Goal: Task Accomplishment & Management: Use online tool/utility

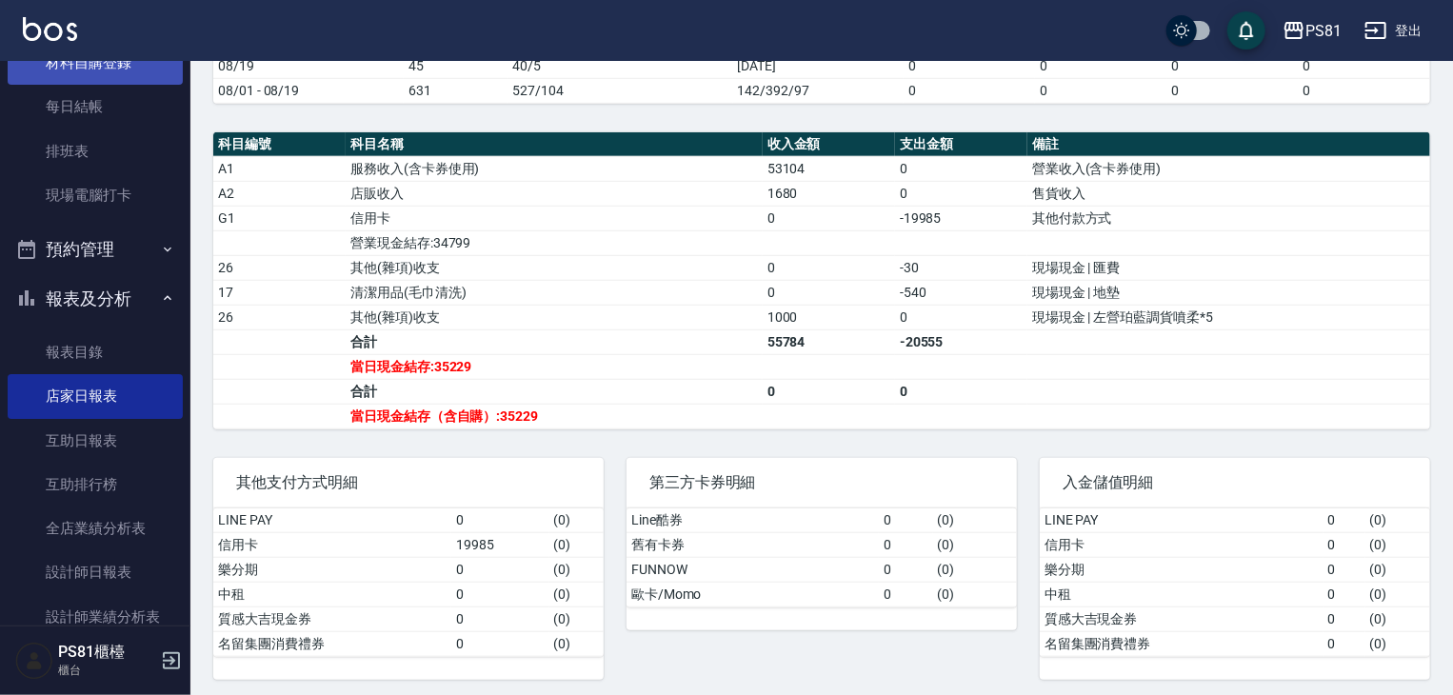
scroll to position [190, 0]
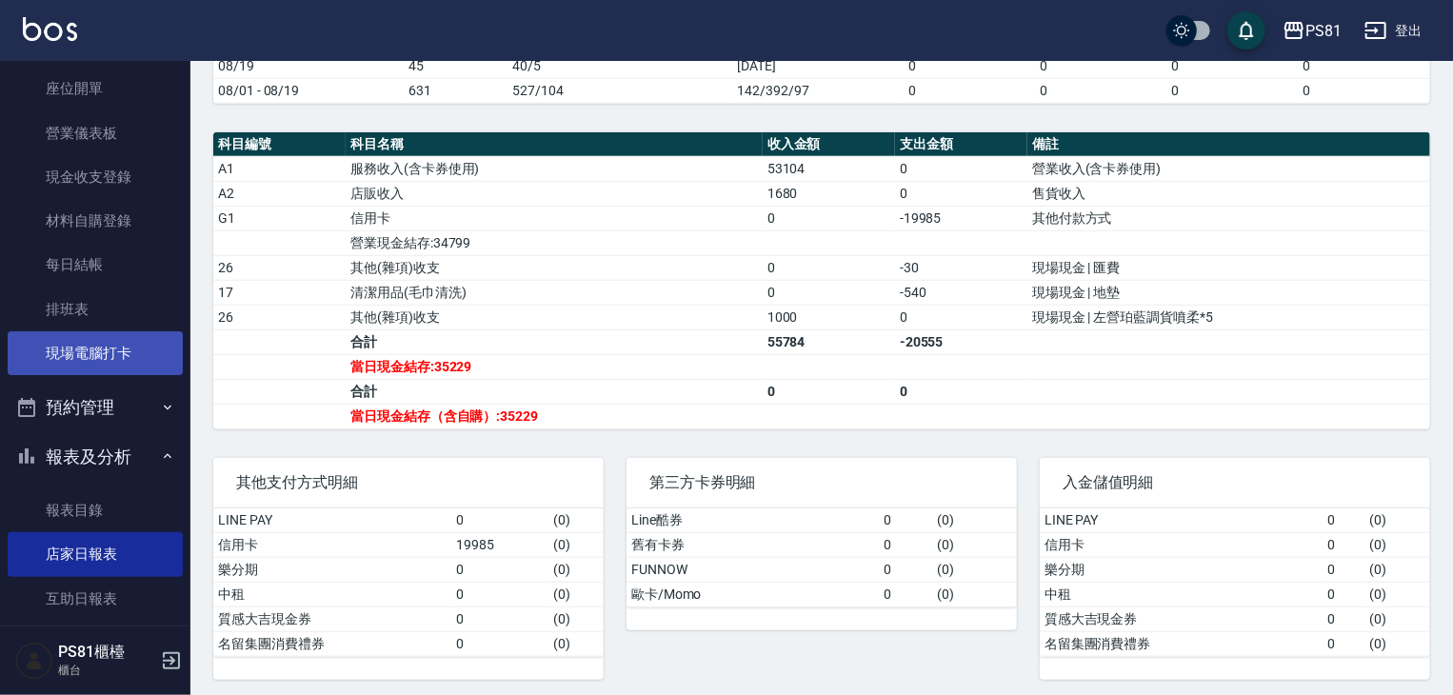
click at [119, 360] on link "現場電腦打卡" at bounding box center [95, 353] width 175 height 44
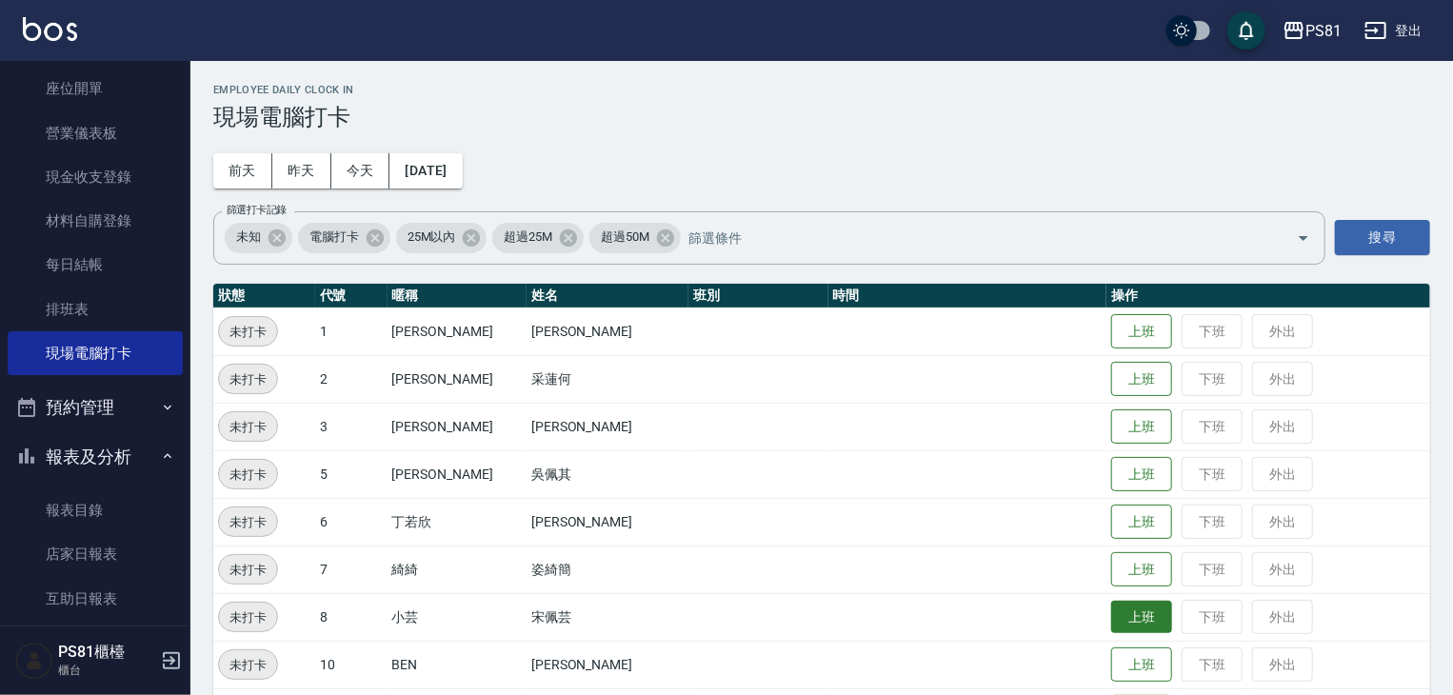
click at [1116, 606] on button "上班" at bounding box center [1141, 617] width 61 height 33
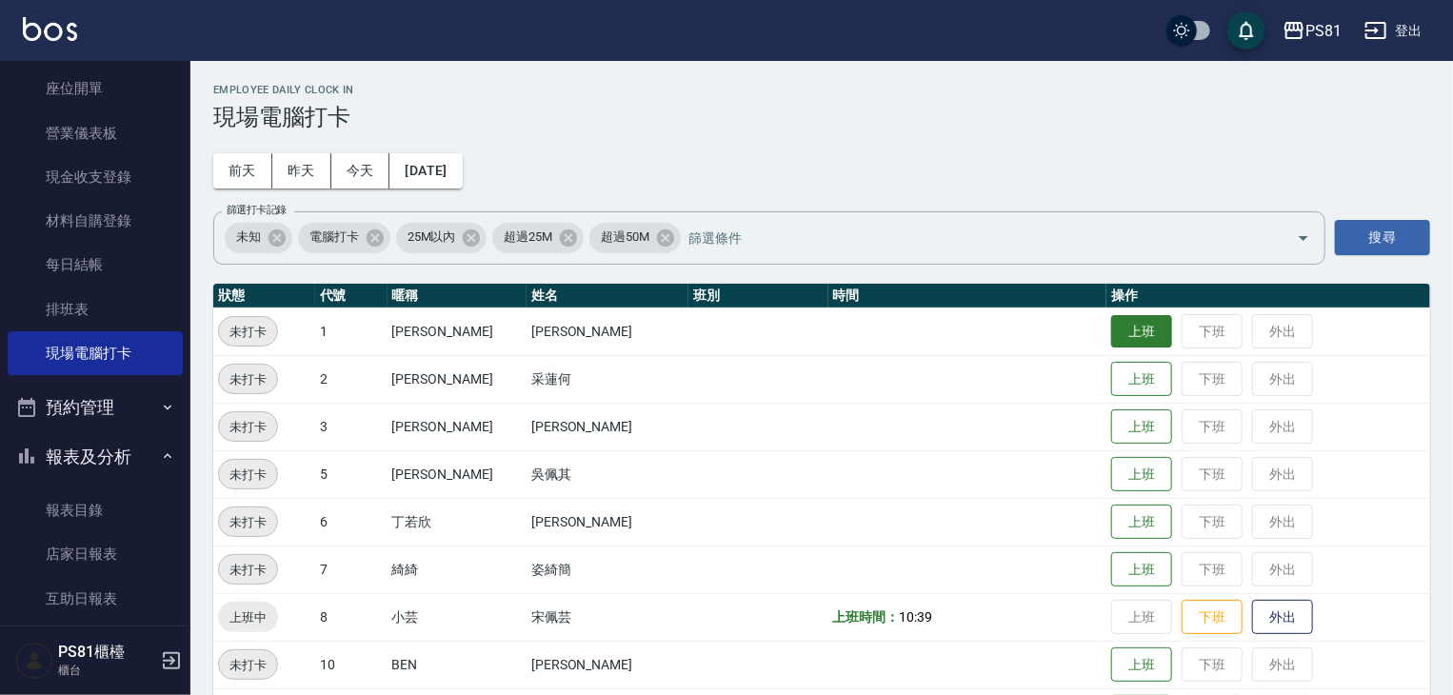
click at [1127, 327] on button "上班" at bounding box center [1141, 331] width 61 height 33
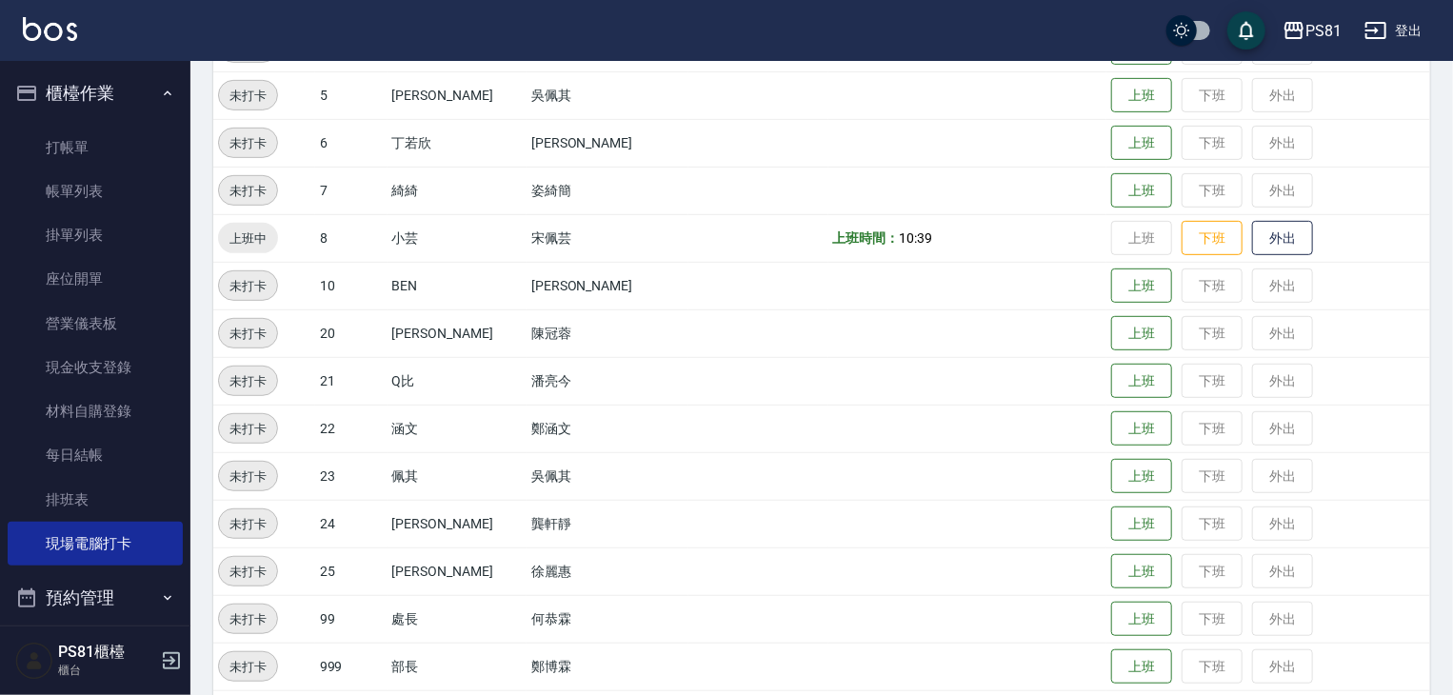
scroll to position [381, 0]
click at [1116, 374] on button "上班" at bounding box center [1141, 379] width 61 height 33
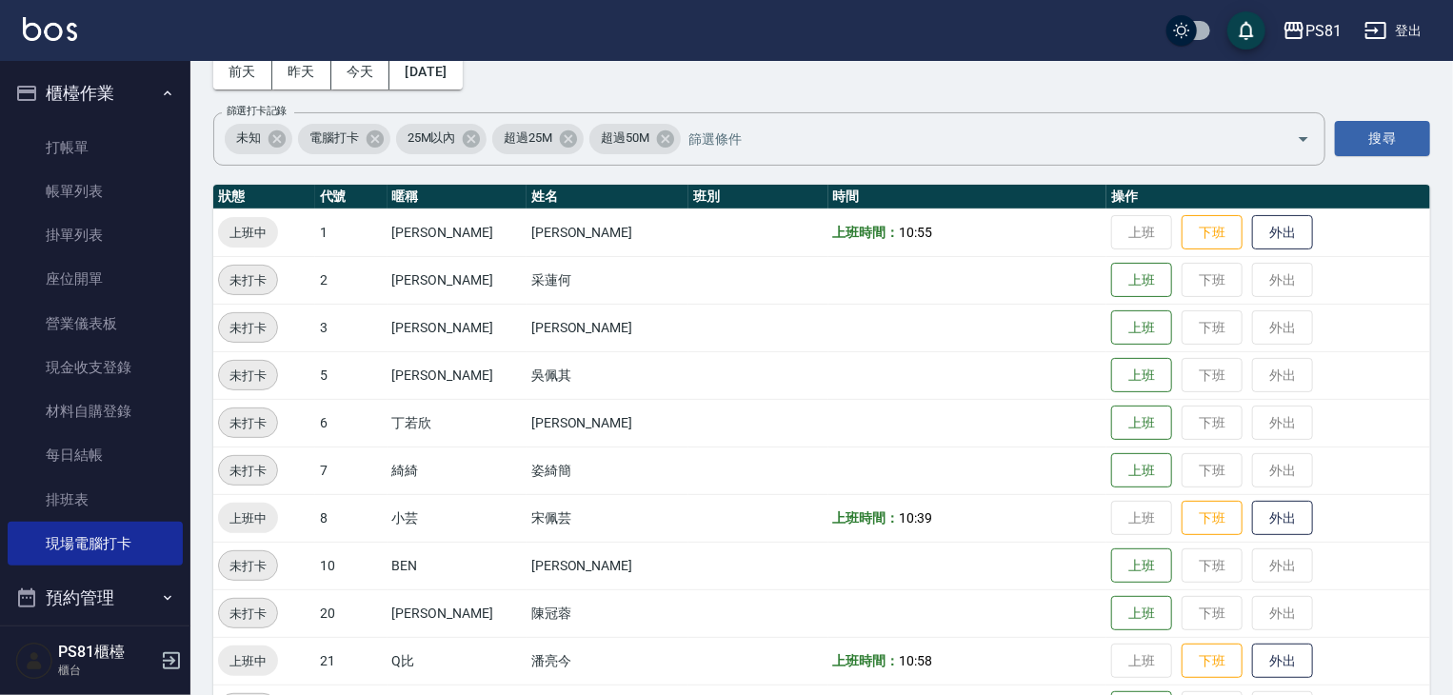
scroll to position [0, 0]
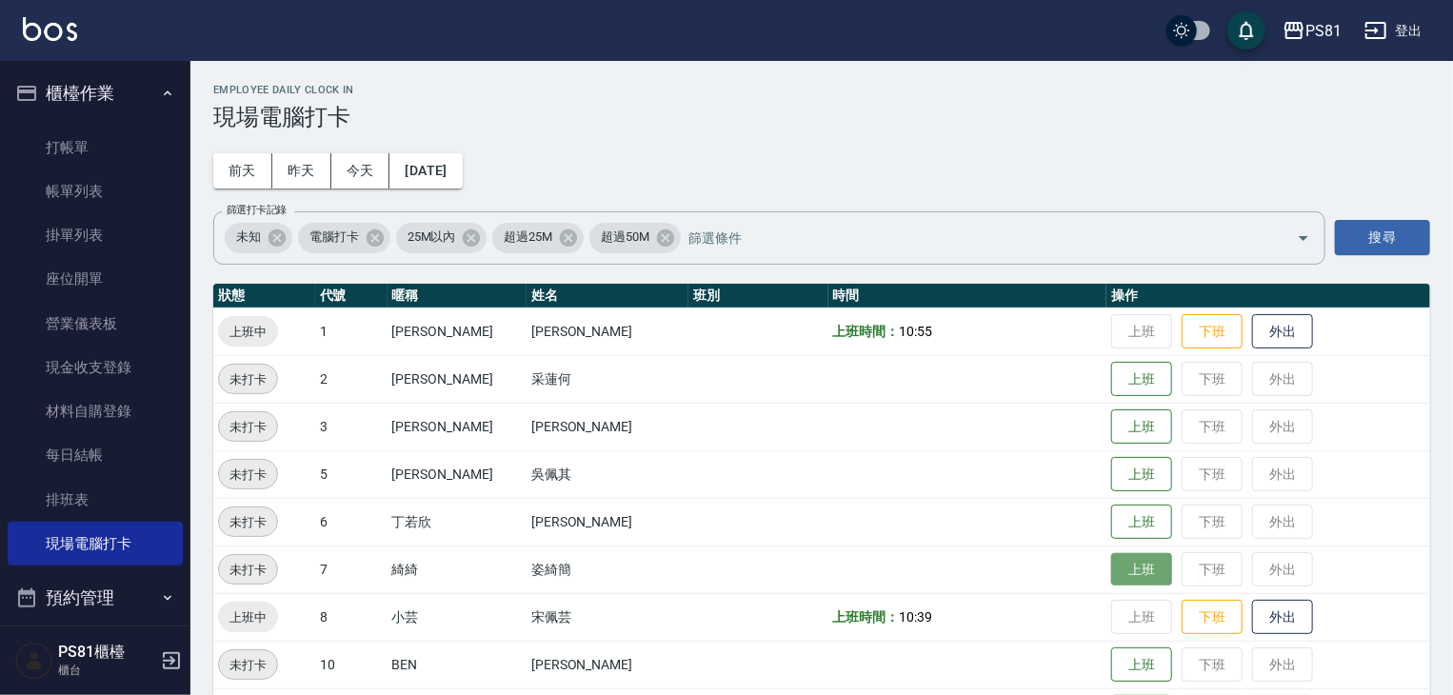
click at [1119, 564] on button "上班" at bounding box center [1141, 569] width 61 height 33
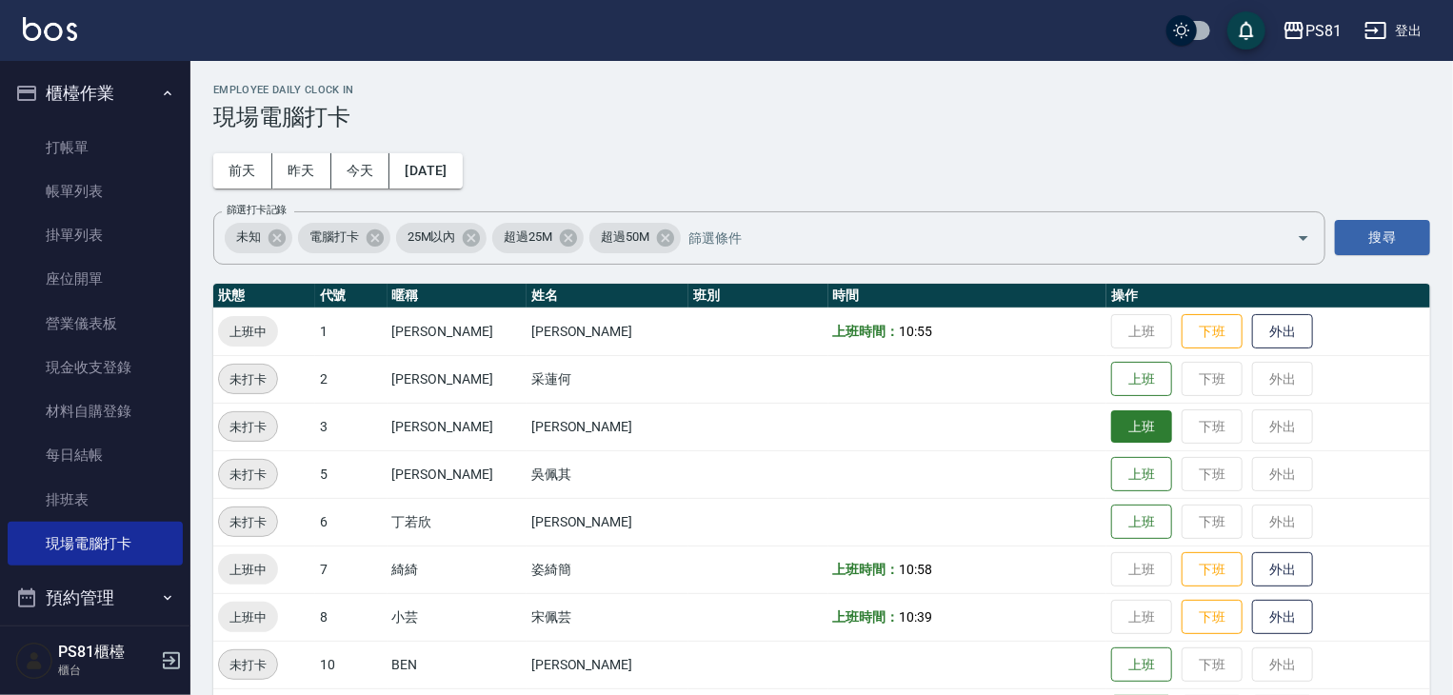
click at [1111, 435] on button "上班" at bounding box center [1141, 426] width 61 height 33
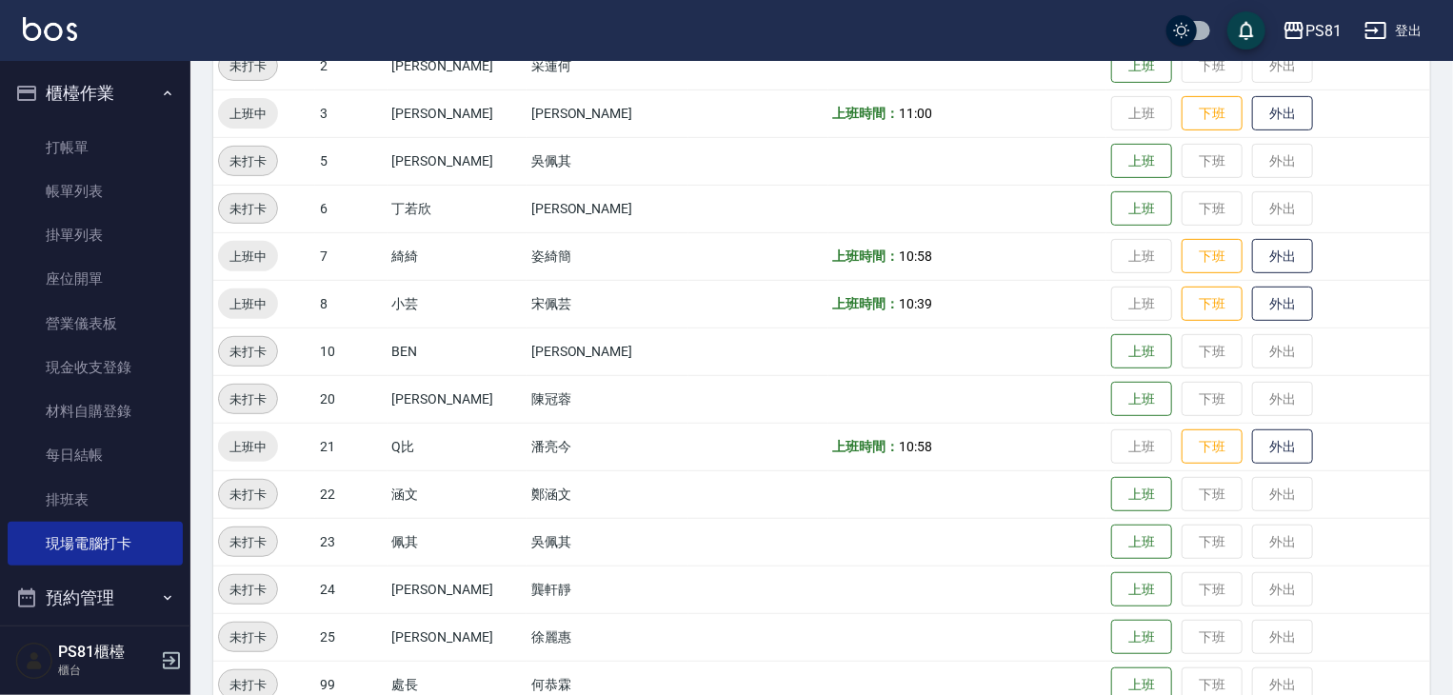
scroll to position [492, 0]
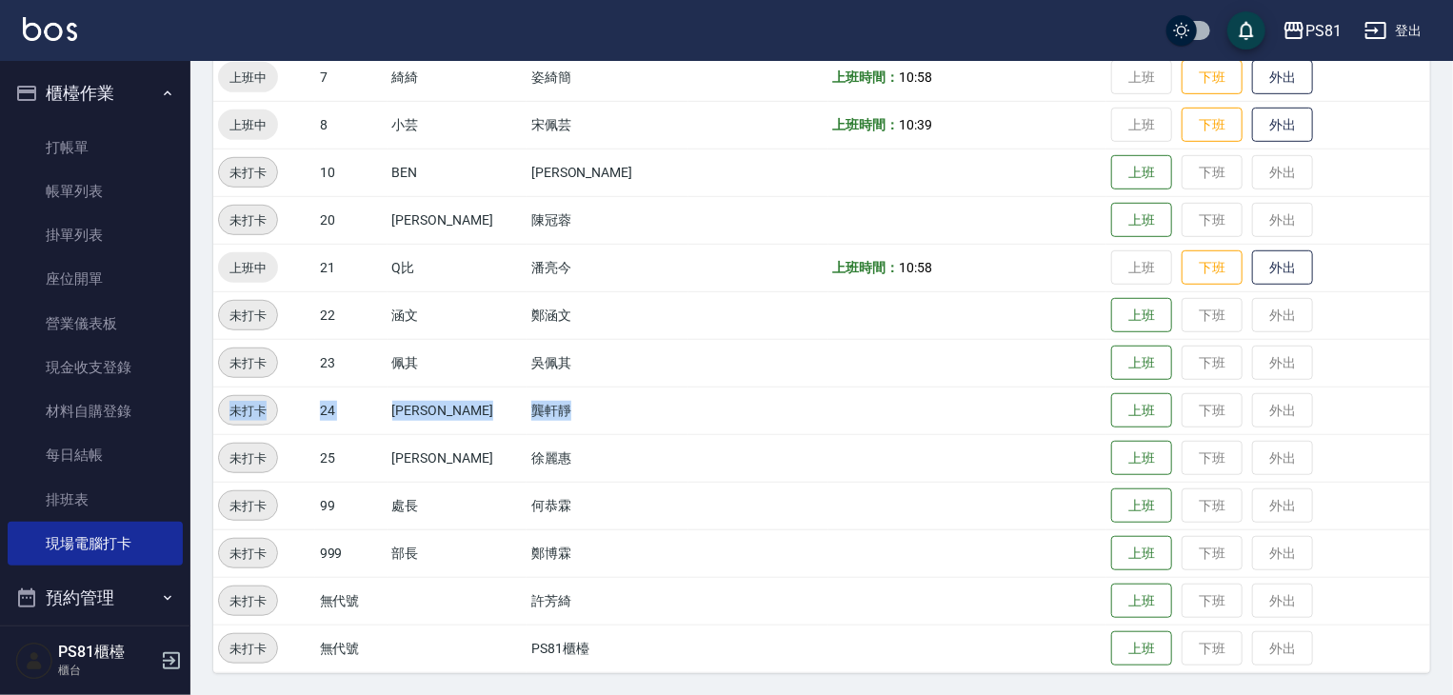
click at [868, 389] on tbody "上班中 1 [PERSON_NAME] [PERSON_NAME] 上班時間： 10:55 上班 下班 外出 未打卡 2 采[PERSON_NAME]何 上班…" at bounding box center [821, 243] width 1217 height 857
click at [868, 389] on td at bounding box center [967, 411] width 279 height 48
drag, startPoint x: 868, startPoint y: 389, endPoint x: 869, endPoint y: 329, distance: 61.0
click at [876, 338] on tbody "上班中 1 [PERSON_NAME] [PERSON_NAME] 上班時間： 10:55 上班 下班 外出 未打卡 2 采[PERSON_NAME]何 上班…" at bounding box center [821, 243] width 1217 height 857
click at [1126, 329] on button "上班" at bounding box center [1141, 315] width 61 height 33
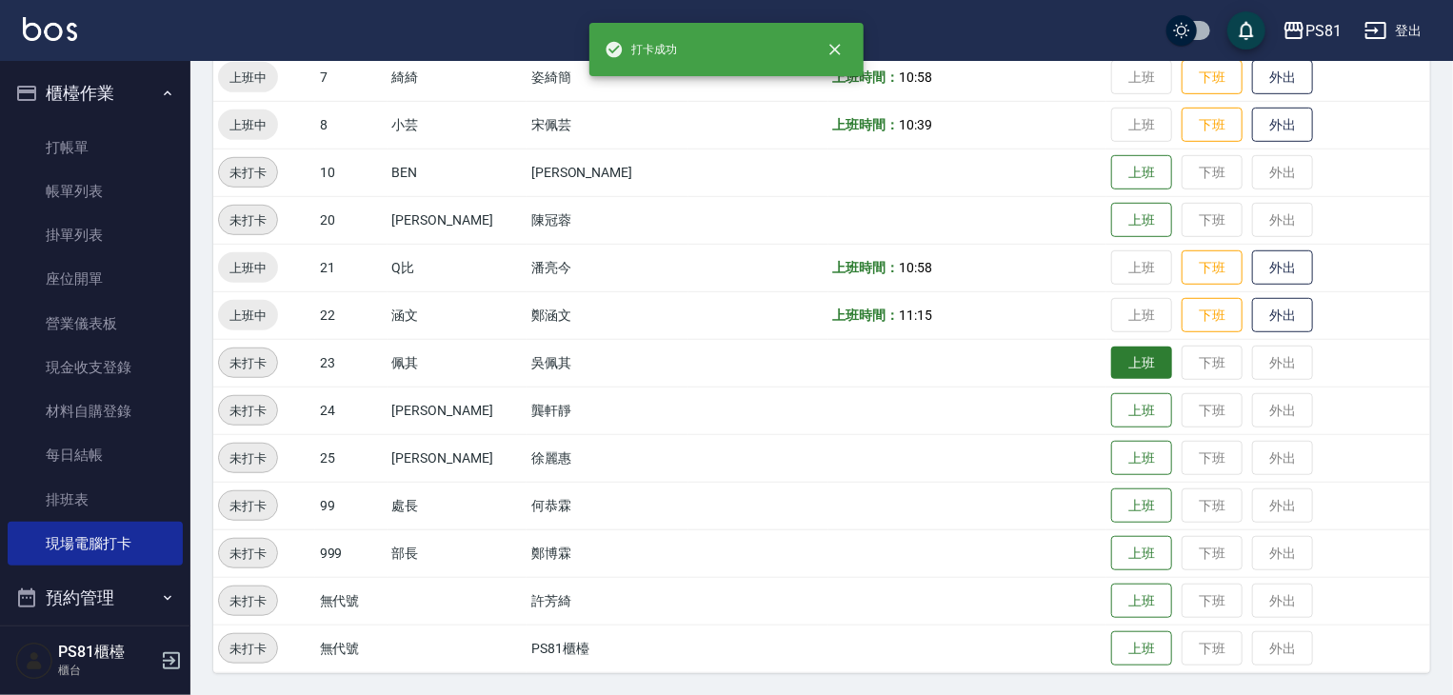
click at [1117, 359] on button "上班" at bounding box center [1141, 363] width 61 height 33
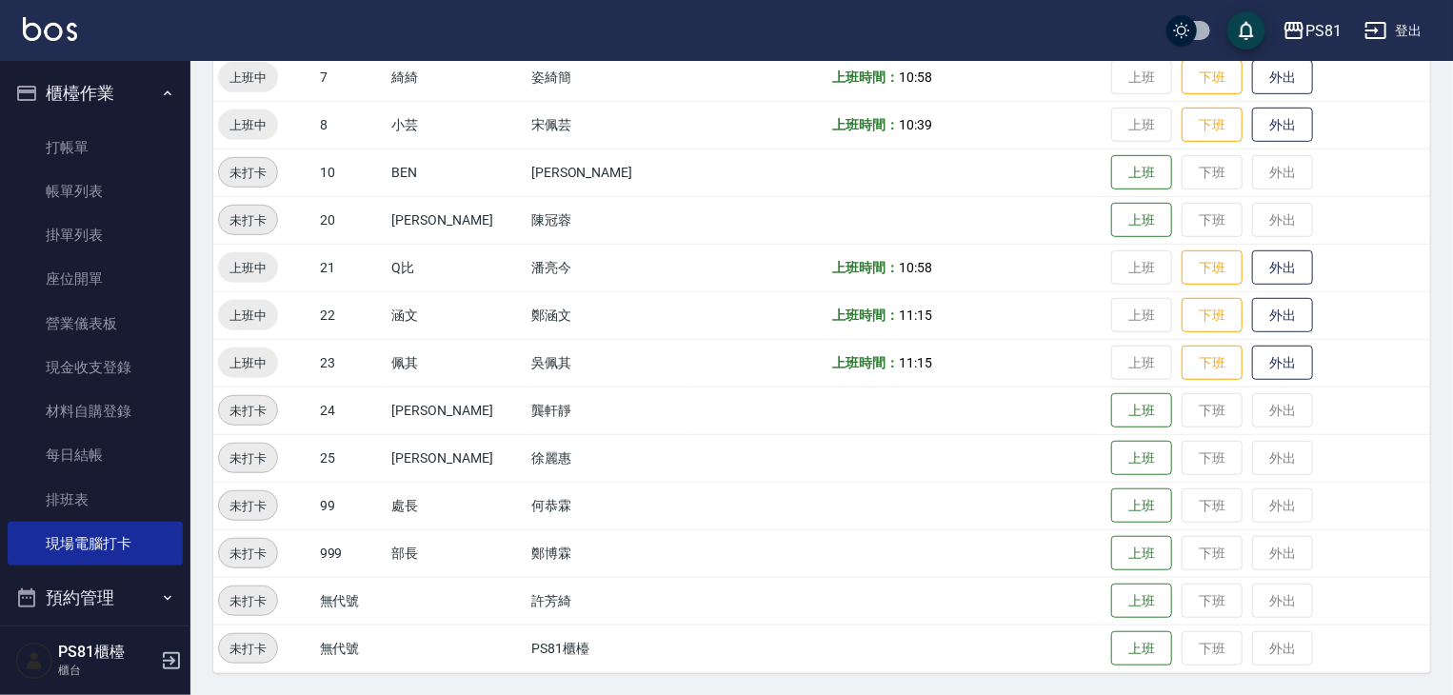
drag, startPoint x: 1302, startPoint y: 435, endPoint x: 855, endPoint y: 370, distance: 451.3
click at [1009, 409] on tbody "上班中 1 [PERSON_NAME] [PERSON_NAME] 上班時間： 10:55 上班 下班 外出 未打卡 2 采[PERSON_NAME]何 上班…" at bounding box center [821, 243] width 1217 height 857
click at [1143, 464] on button "上班" at bounding box center [1141, 458] width 61 height 33
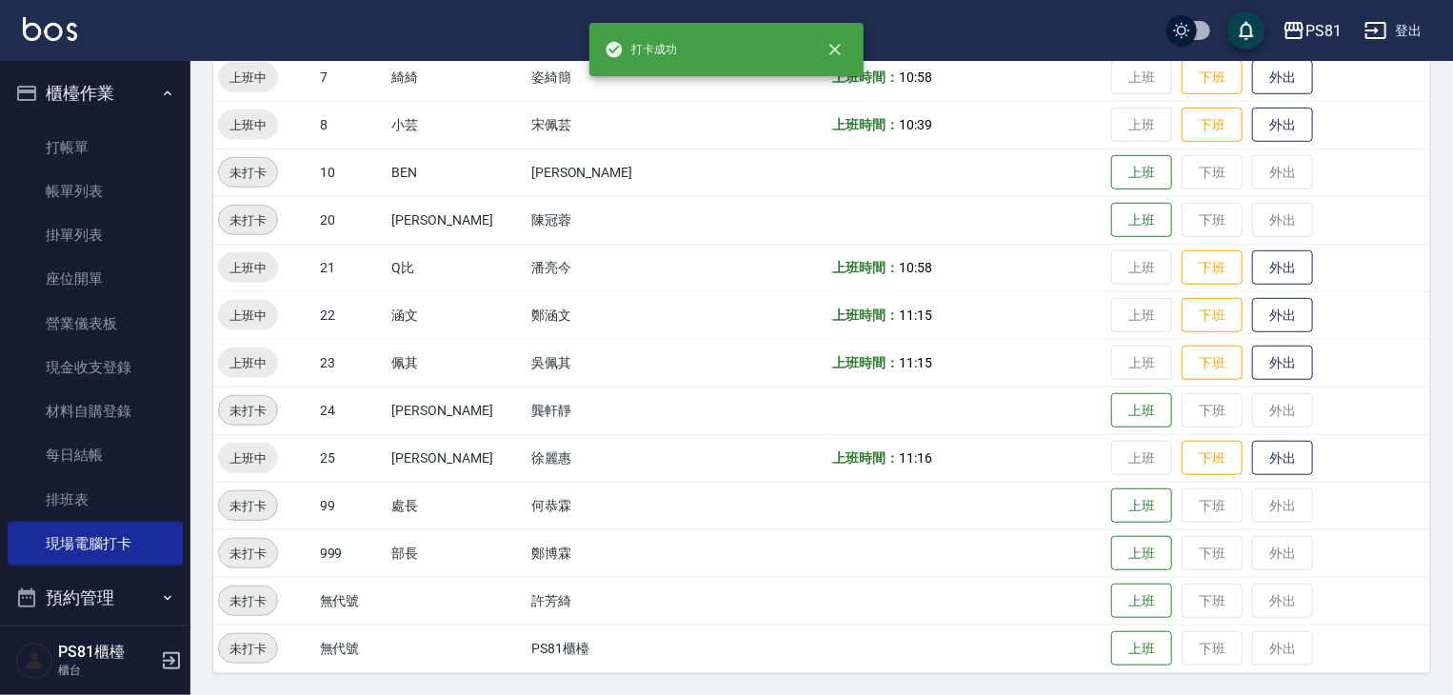
click at [742, 500] on td at bounding box center [757, 506] width 139 height 48
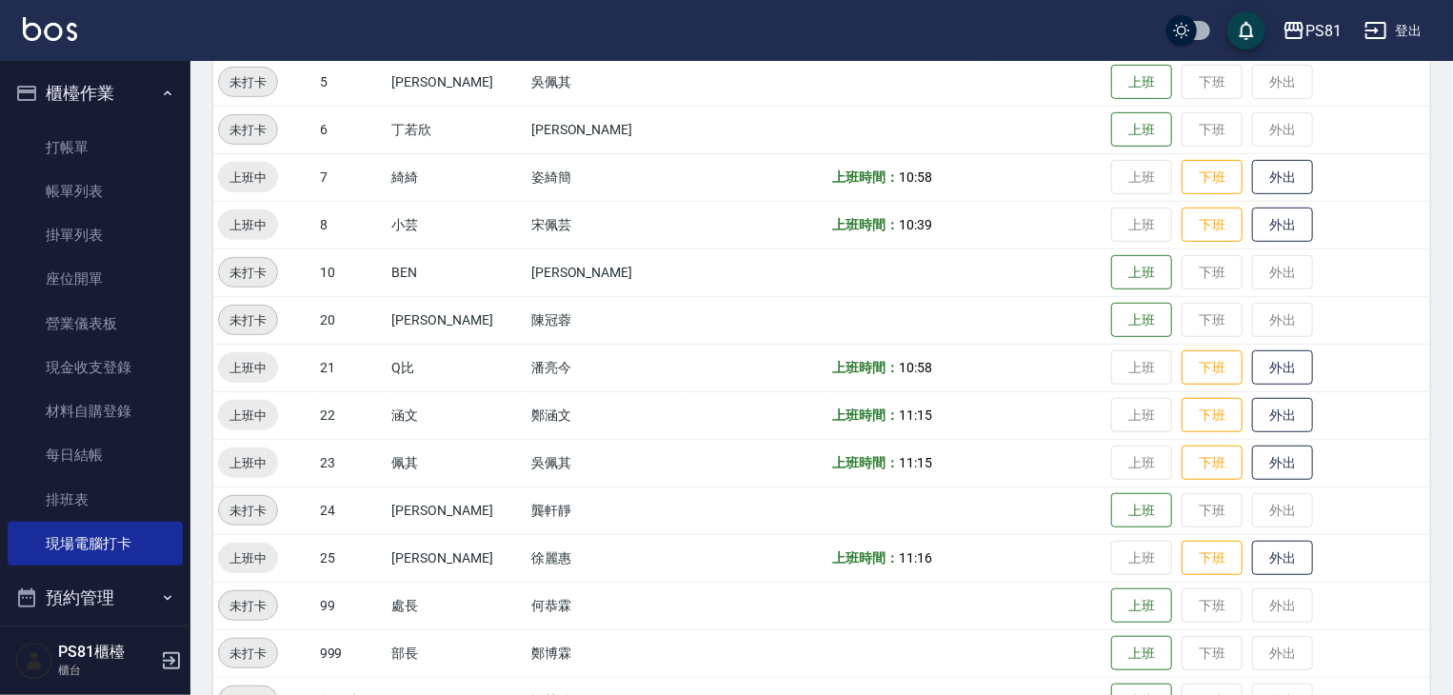
scroll to position [415, 0]
